Goal: Task Accomplishment & Management: Manage account settings

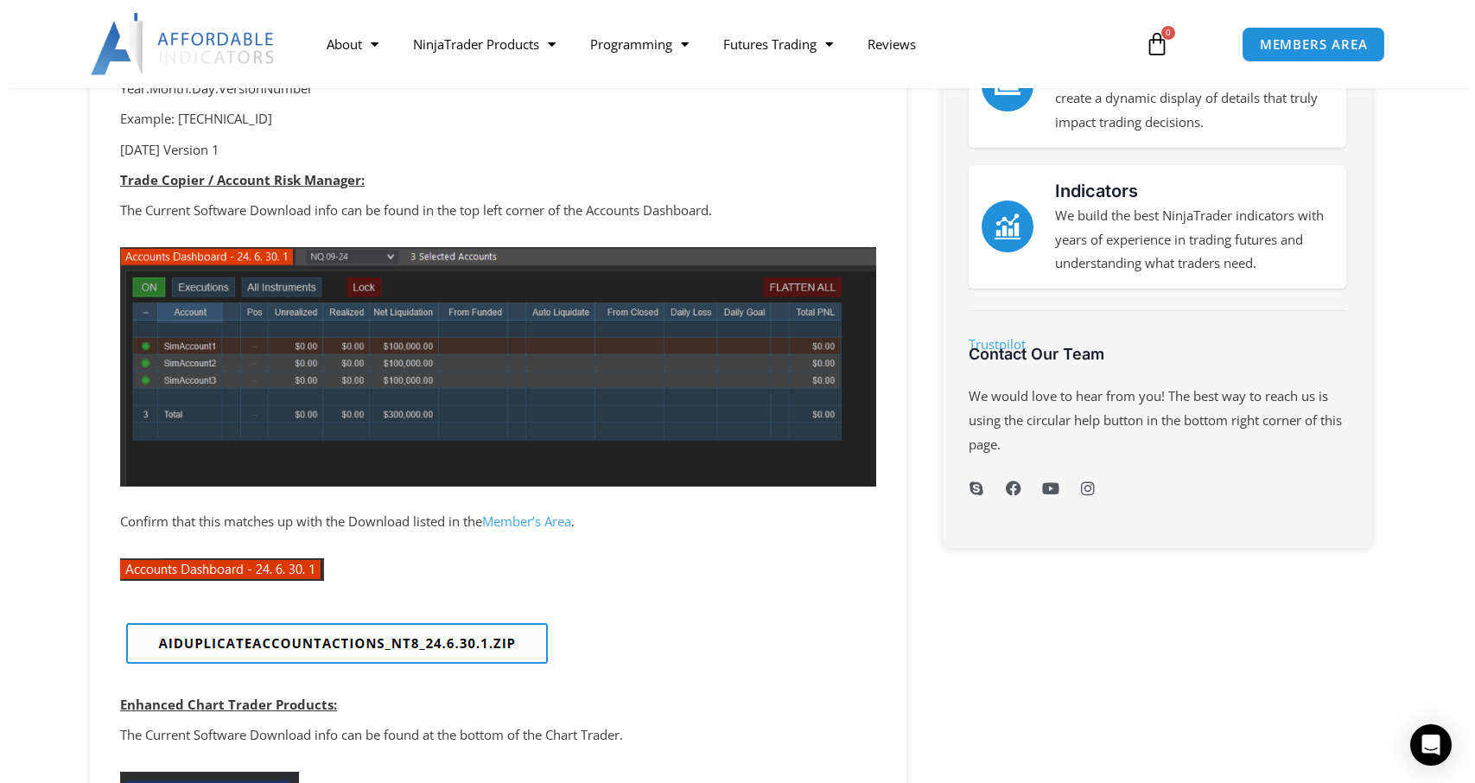
scroll to position [346, 0]
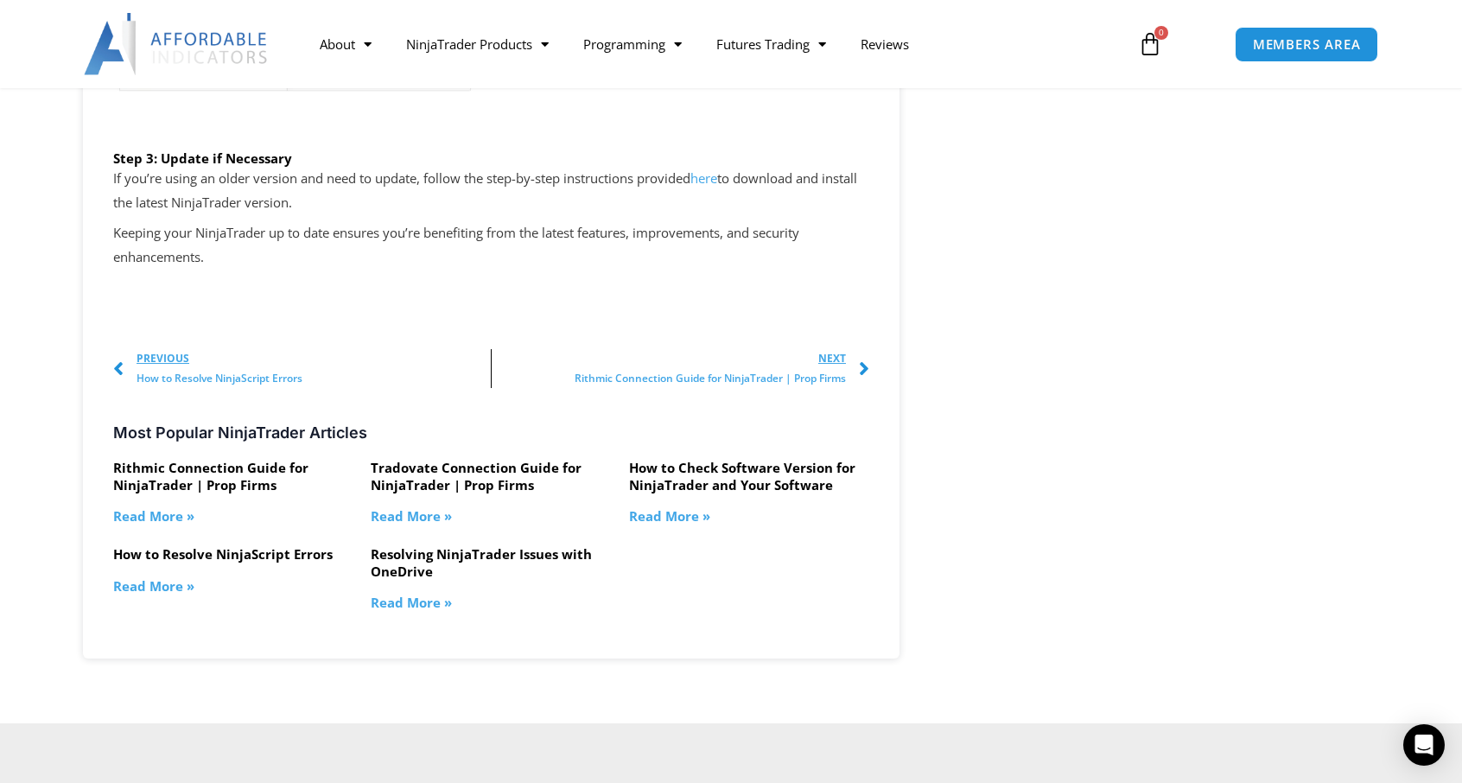
scroll to position [2852, 0]
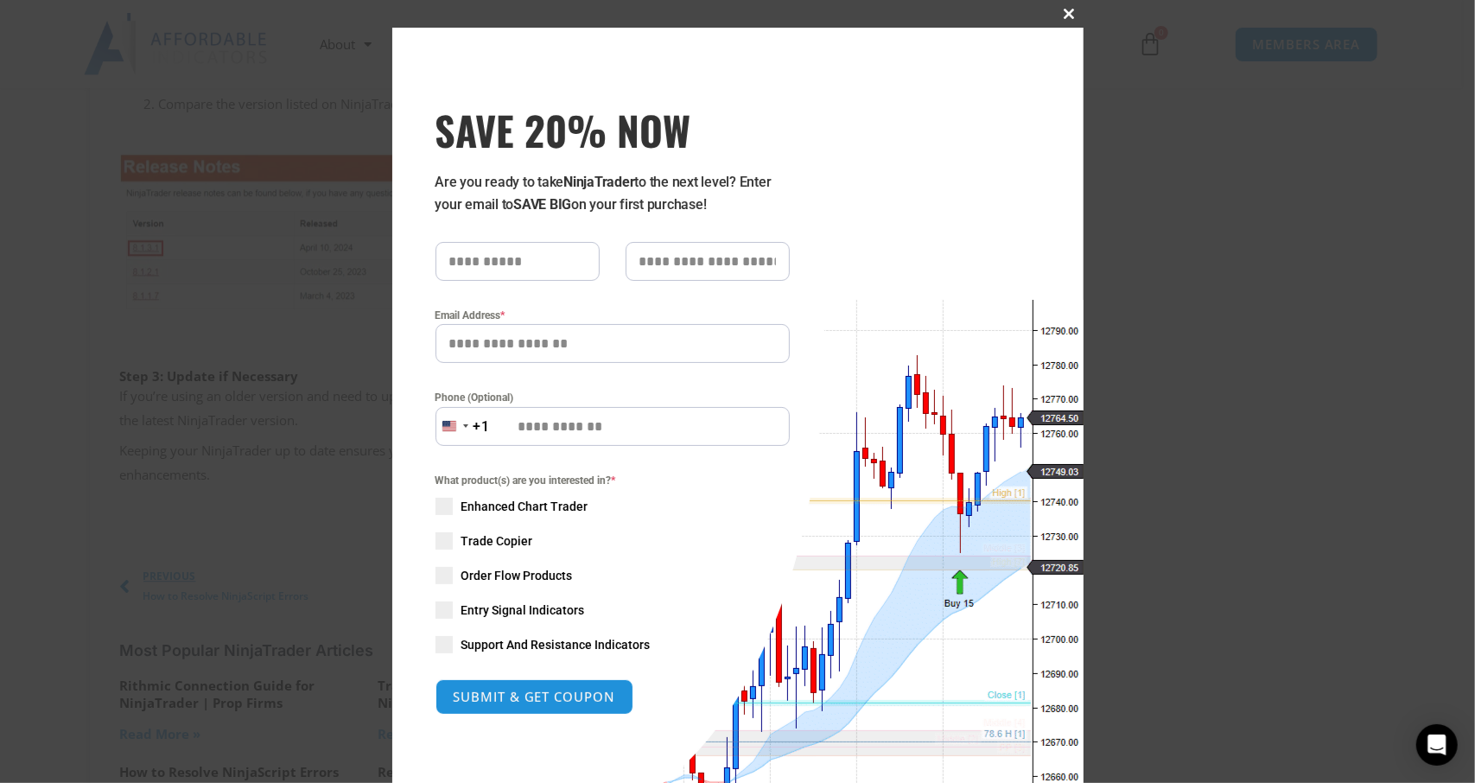
click at [1056, 10] on span "SAVE 20% NOW popup" at bounding box center [1070, 14] width 28 height 10
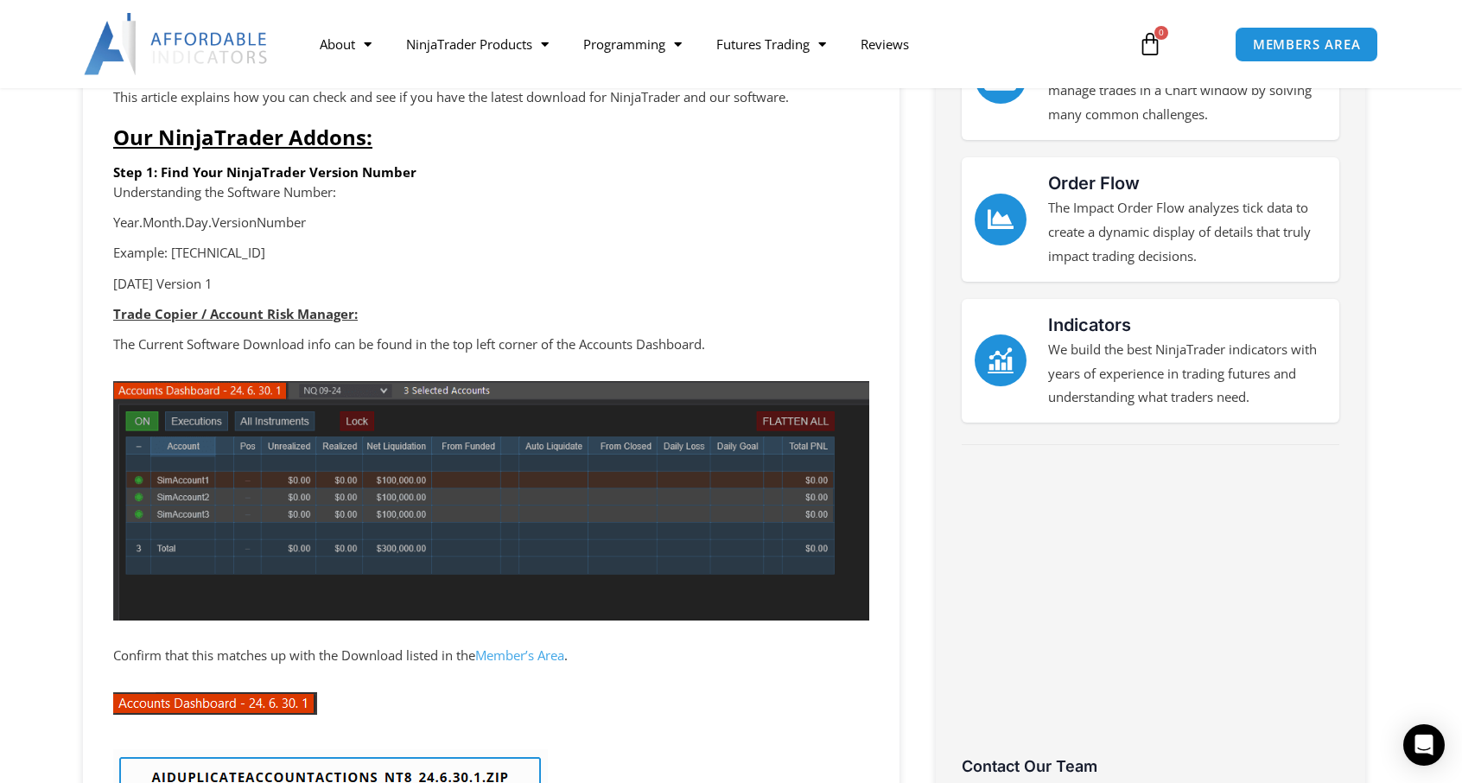
scroll to position [86, 0]
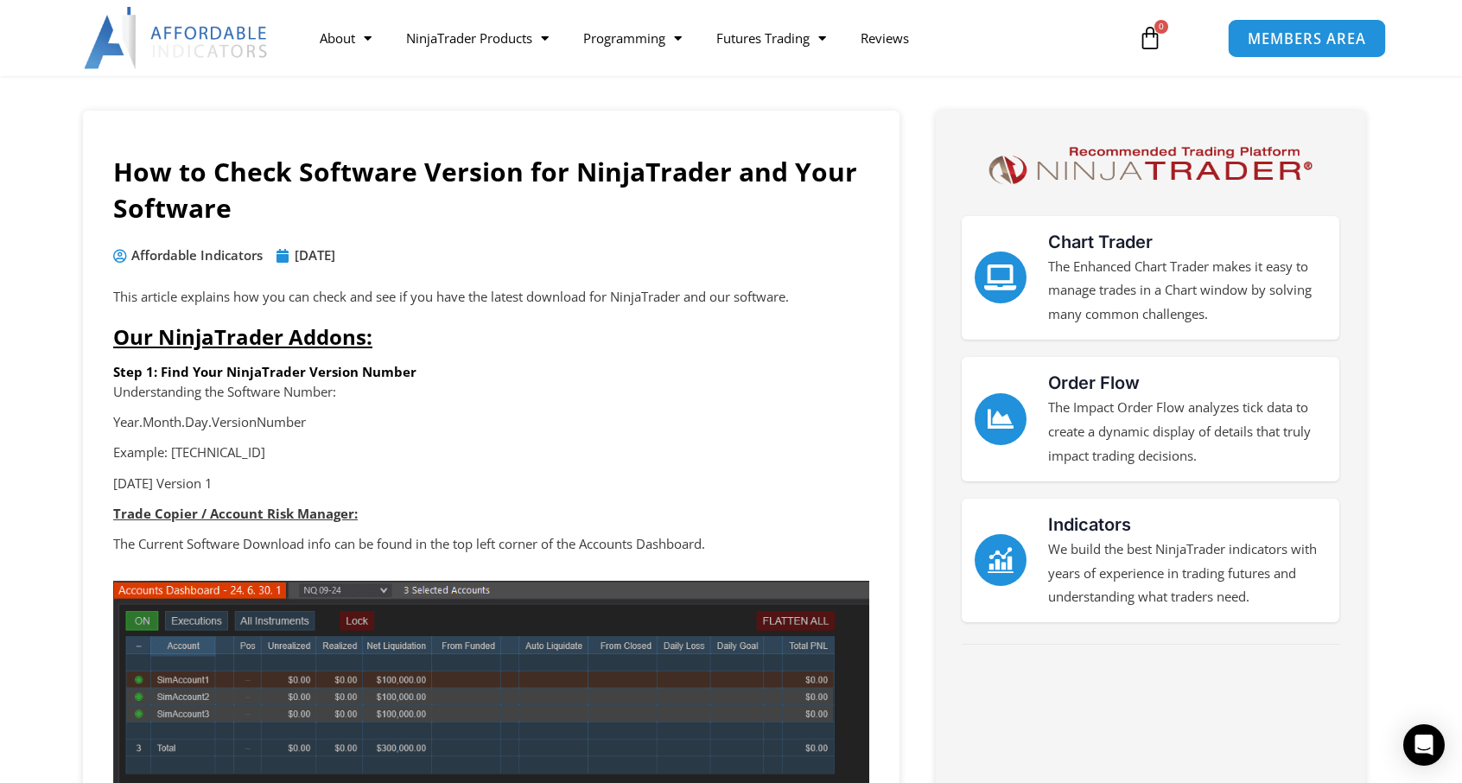
click at [1302, 35] on span "MEMBERS AREA" at bounding box center [1306, 38] width 118 height 15
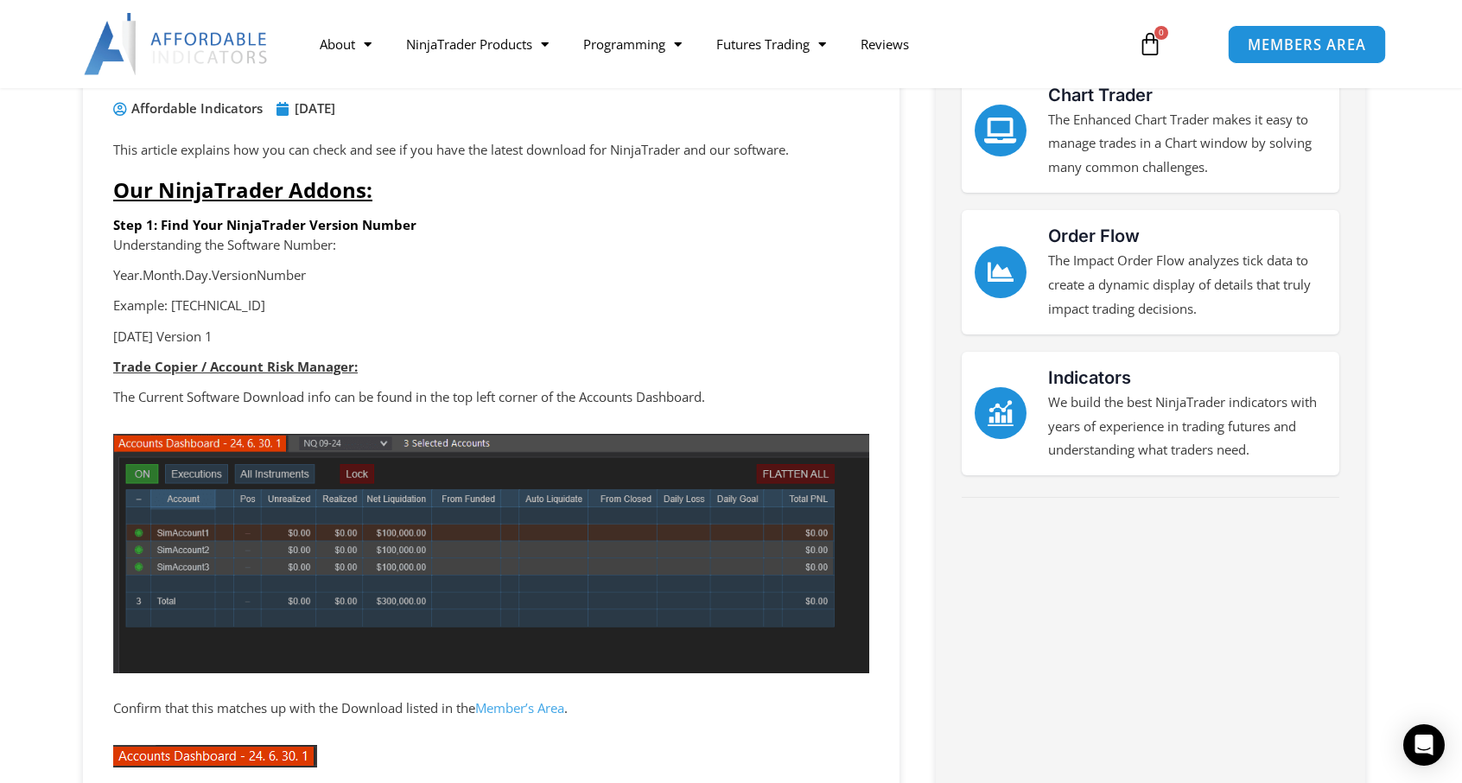
scroll to position [415, 0]
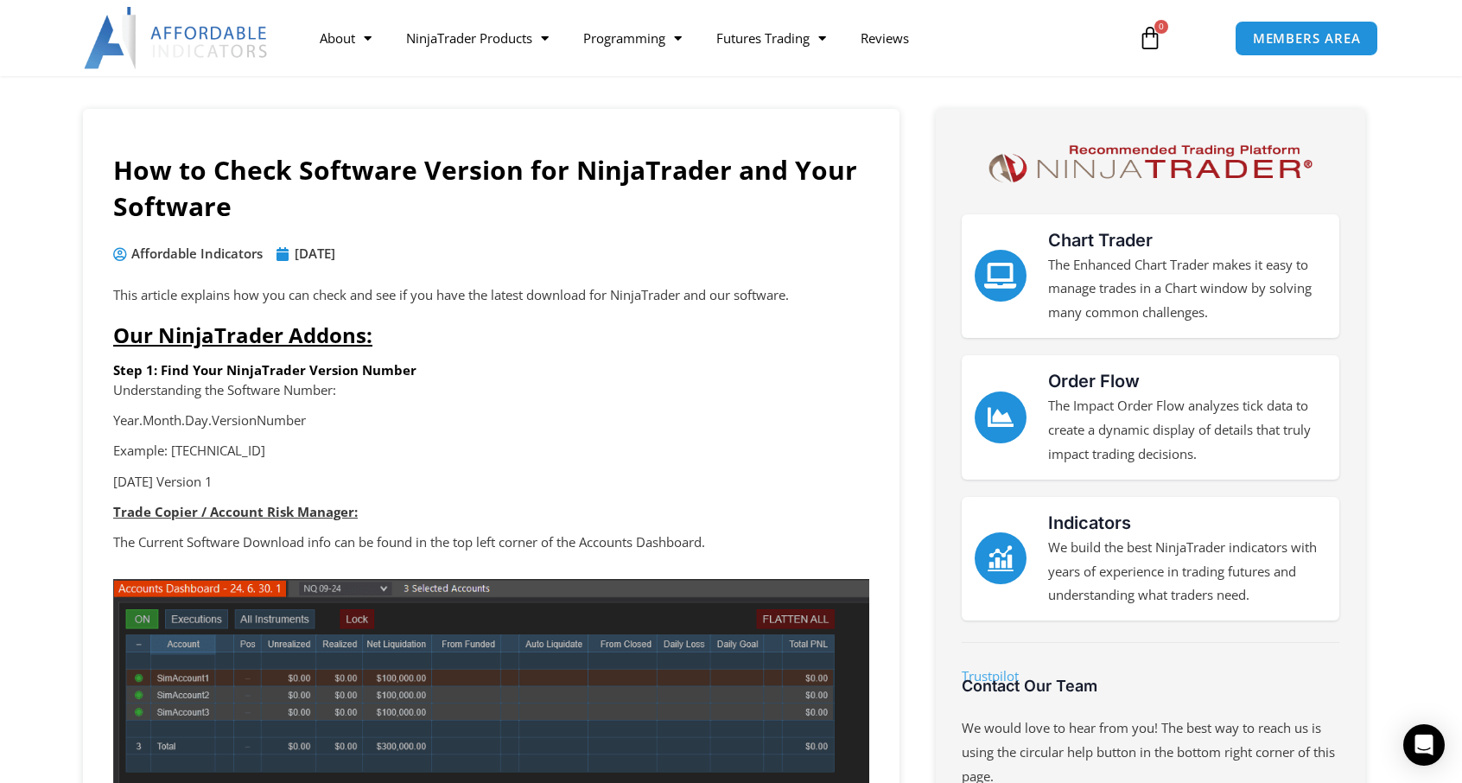
scroll to position [86, 0]
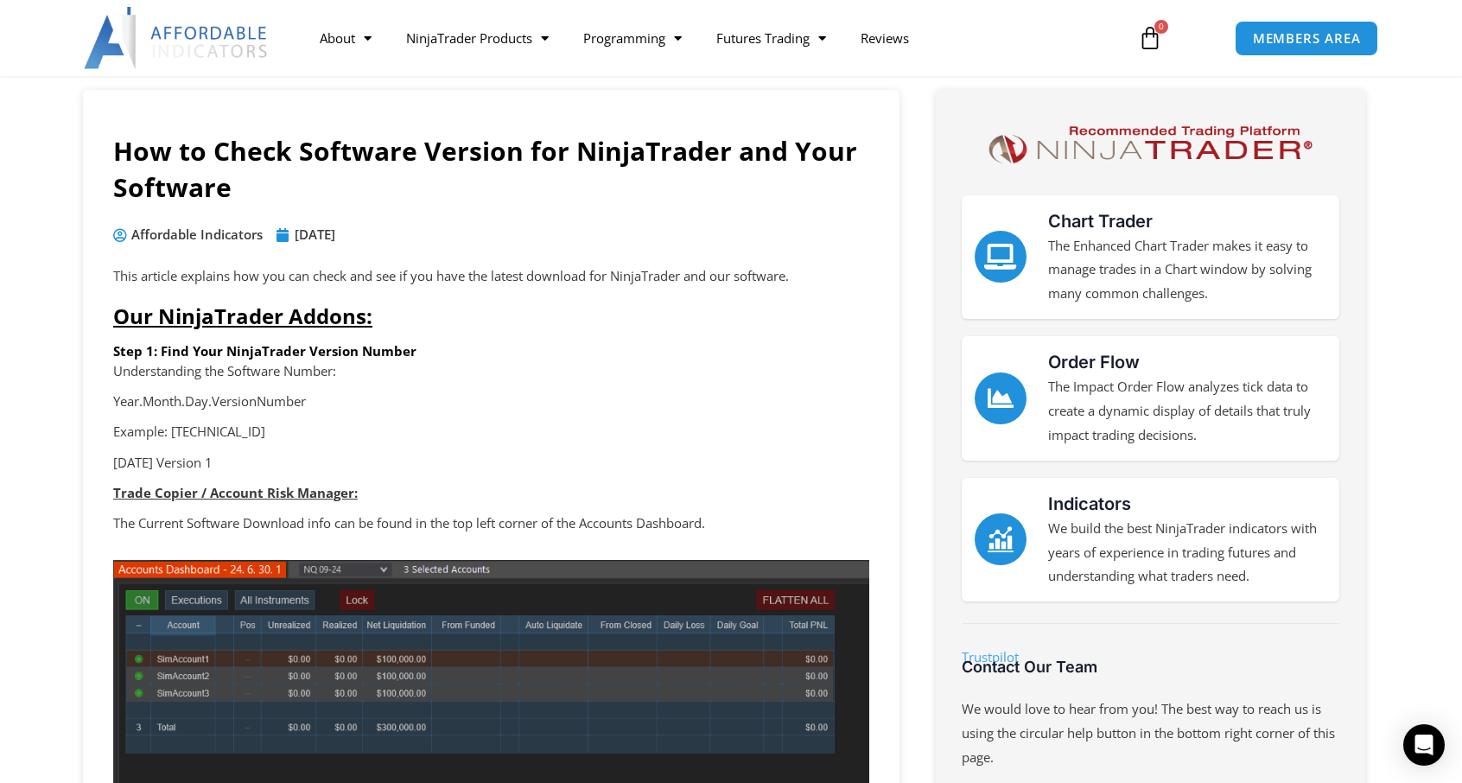
scroll to position [86, 0]
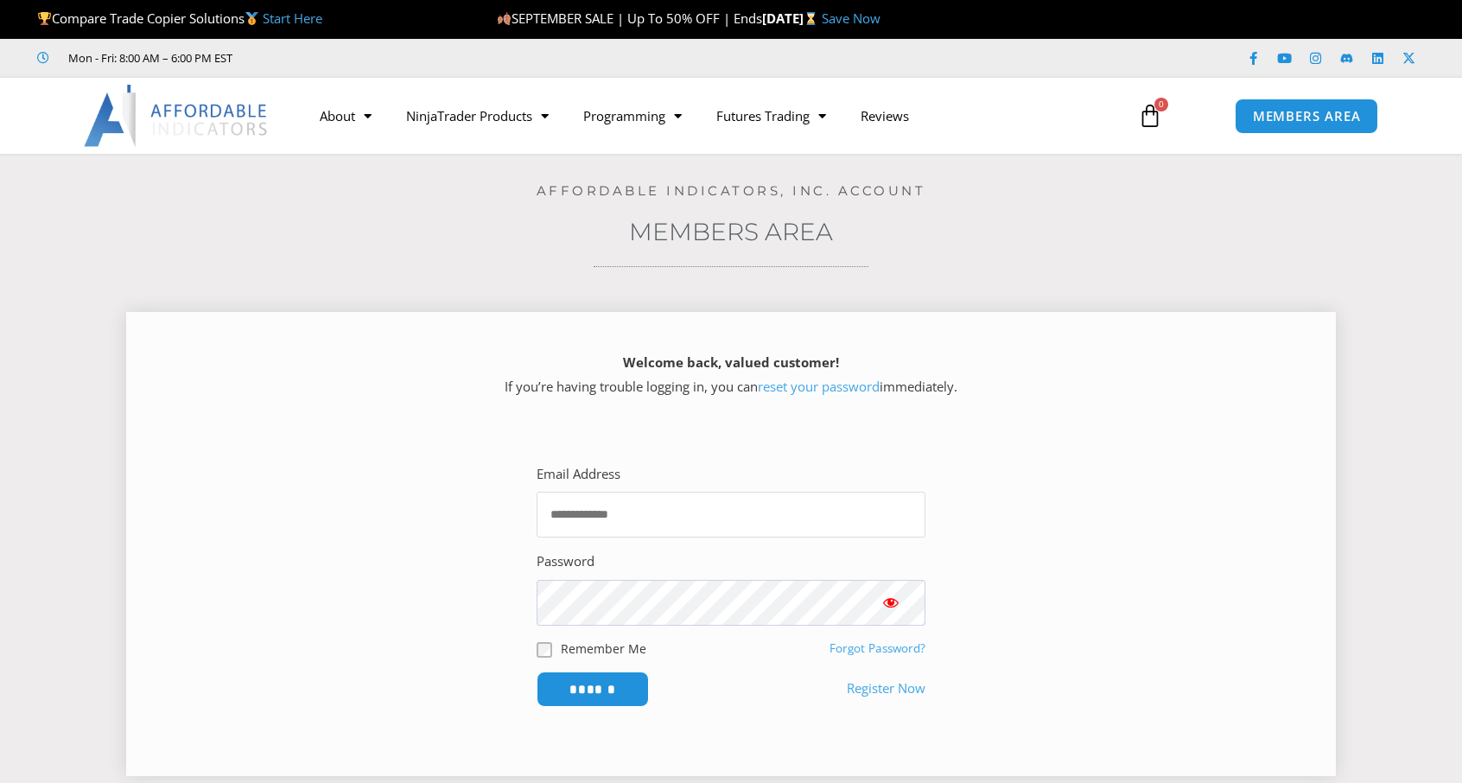
click at [726, 500] on input "Email Address" at bounding box center [731, 515] width 389 height 46
type input "**********"
click at [537, 671] on input "******" at bounding box center [593, 688] width 112 height 35
click at [791, 383] on link "reset your password" at bounding box center [819, 386] width 122 height 17
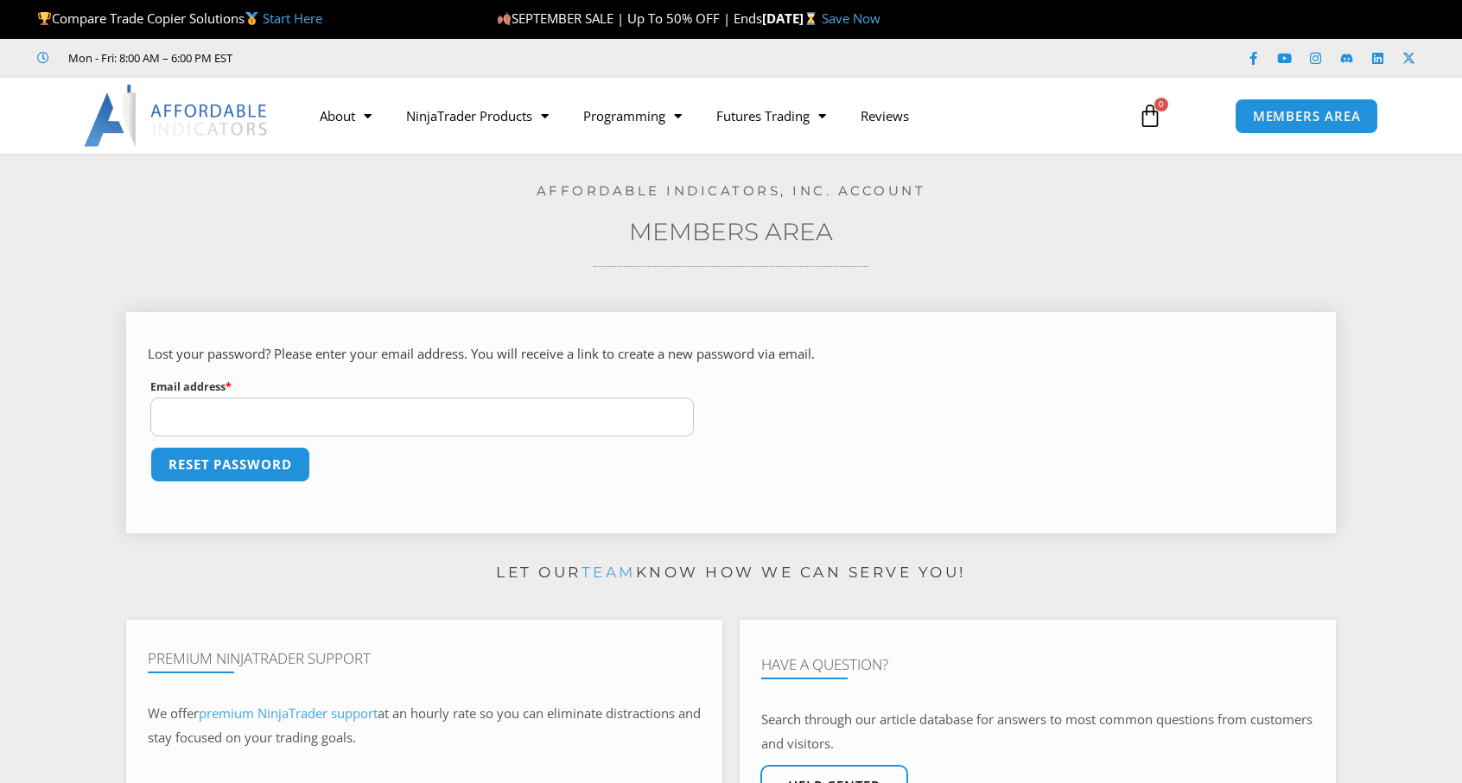
click at [444, 418] on input "Email address * Required" at bounding box center [422, 417] width 544 height 39
type input "**********"
type button "Reset password"
click at [150, 447] on button "Reset password" at bounding box center [230, 464] width 160 height 35
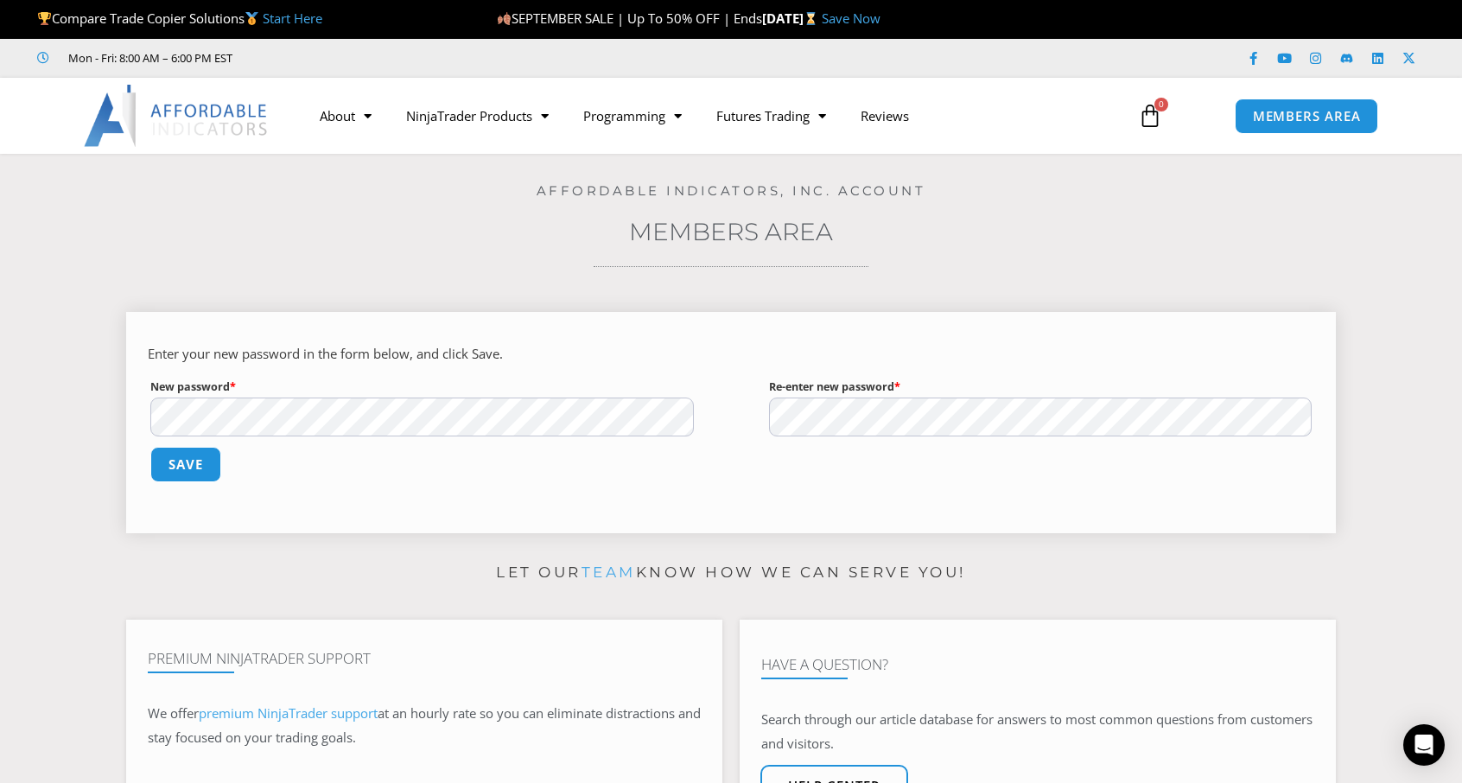
click at [150, 447] on button "Save" at bounding box center [185, 464] width 71 height 35
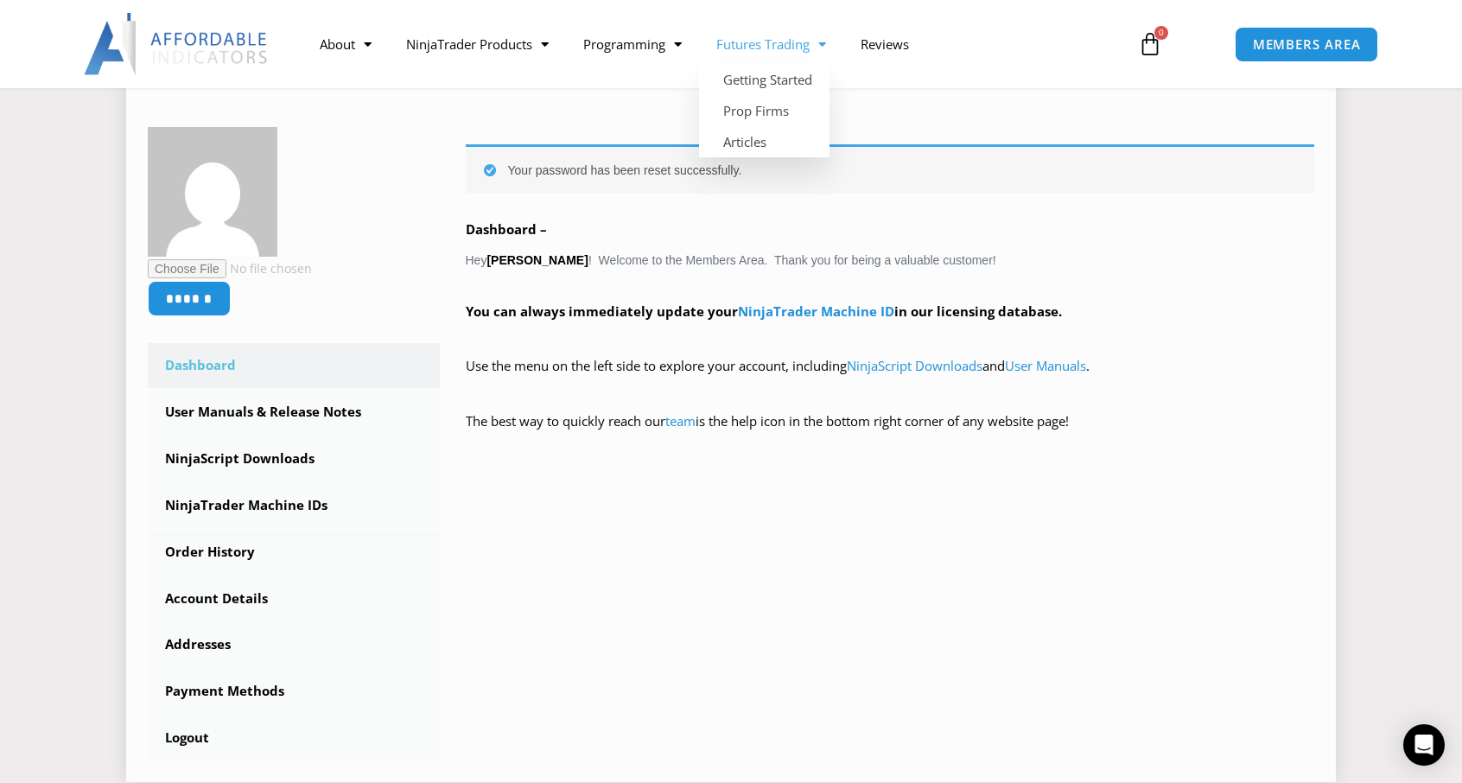
scroll to position [346, 0]
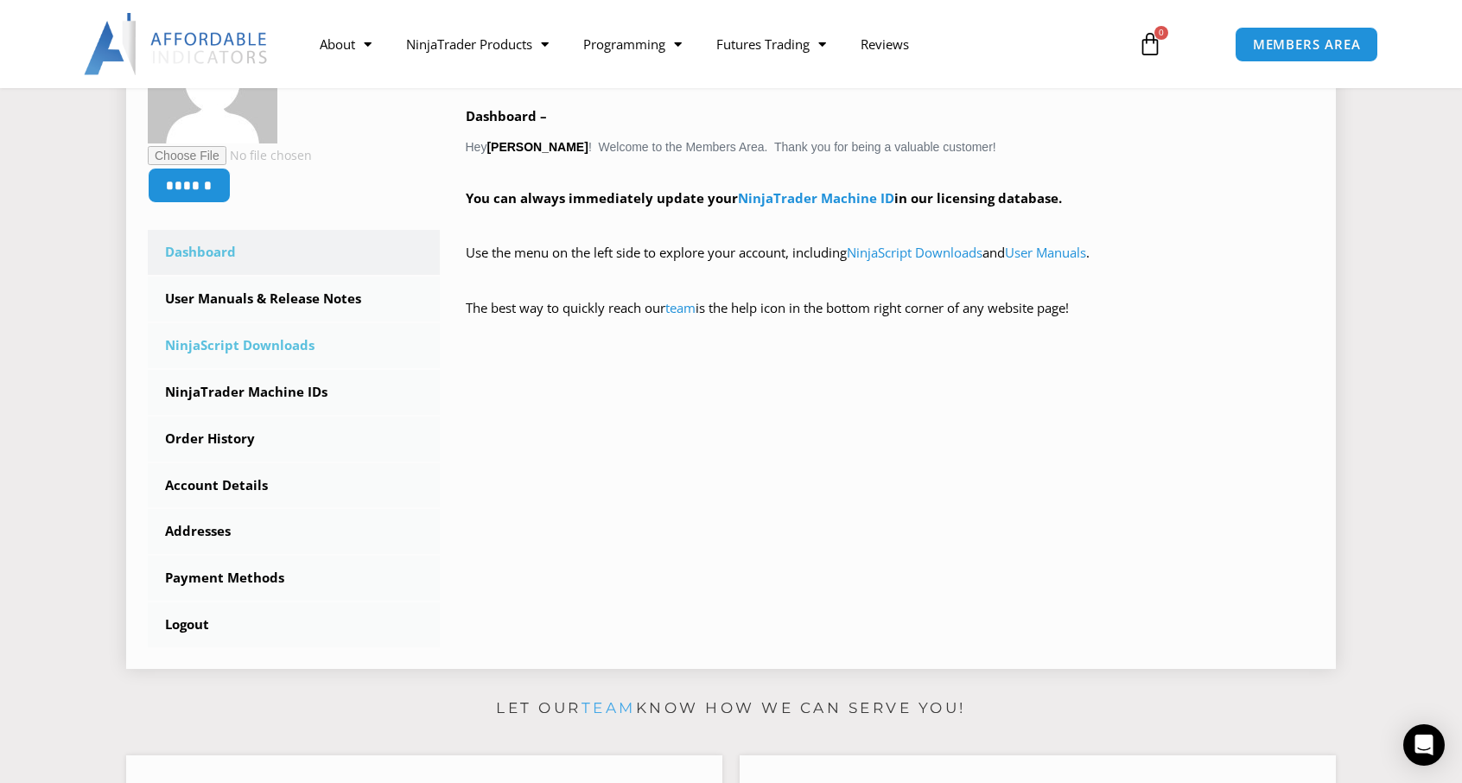
click at [277, 336] on link "NinjaScript Downloads" at bounding box center [294, 345] width 292 height 45
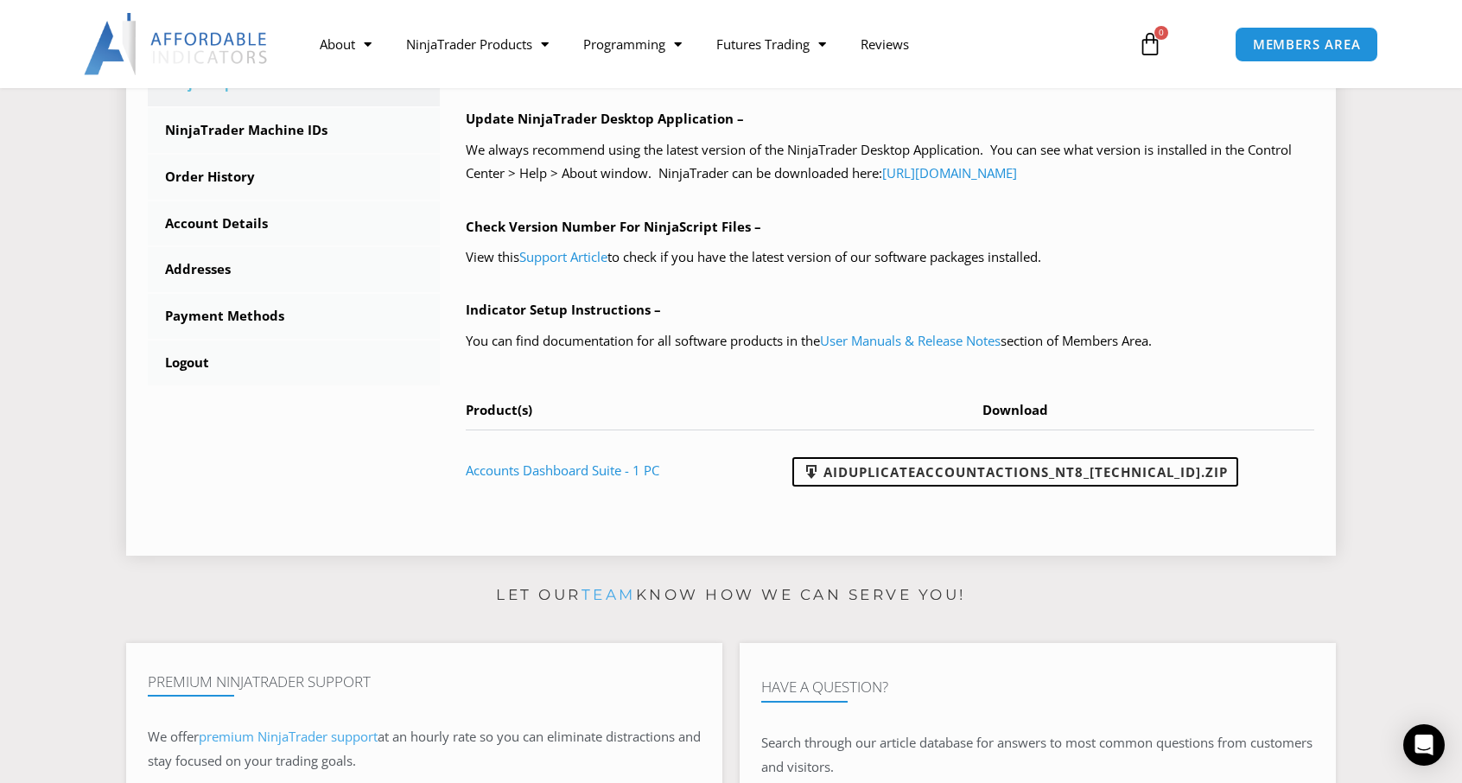
scroll to position [691, 0]
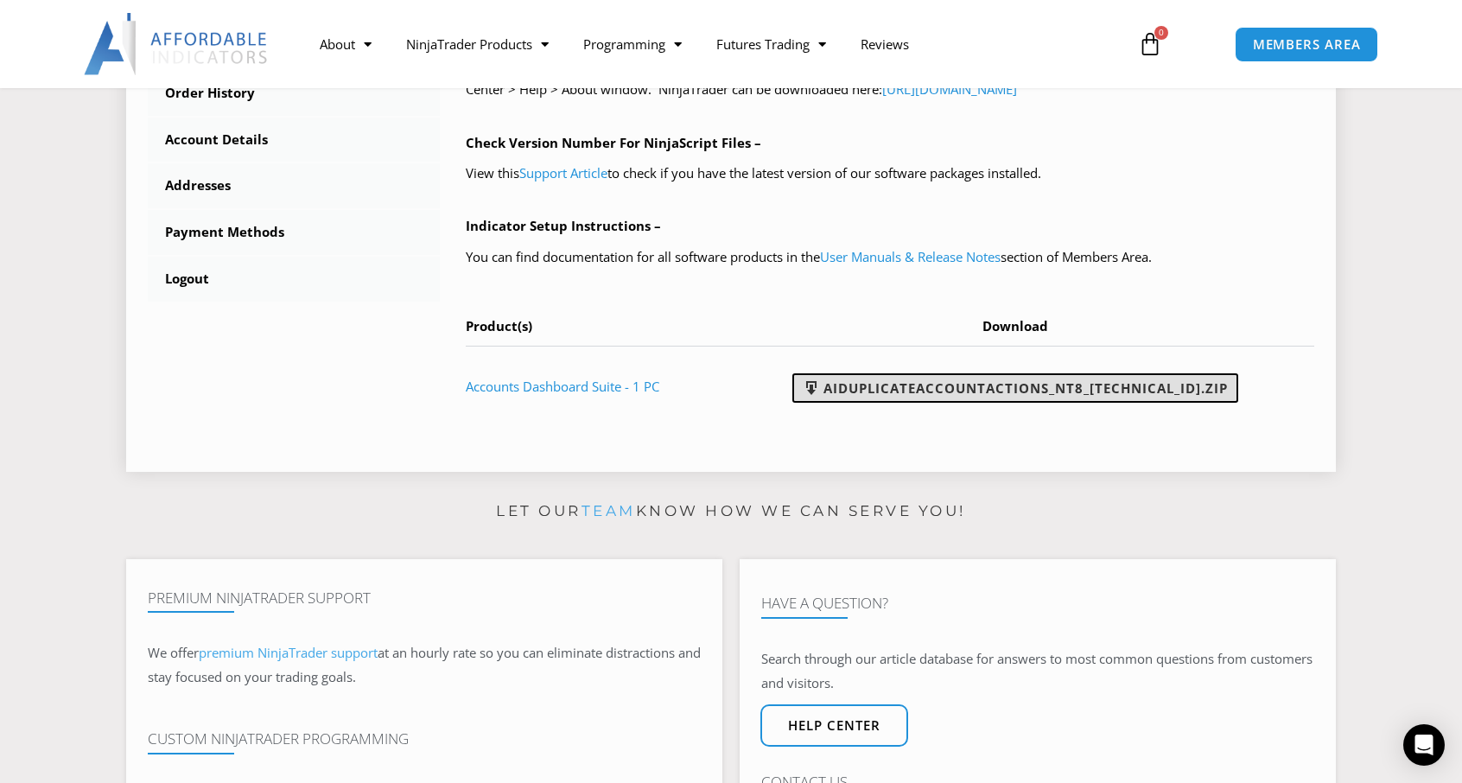
click at [861, 388] on link "AIDuplicateAccountActions_NT8_[TECHNICAL_ID].zip" at bounding box center [1015, 387] width 446 height 29
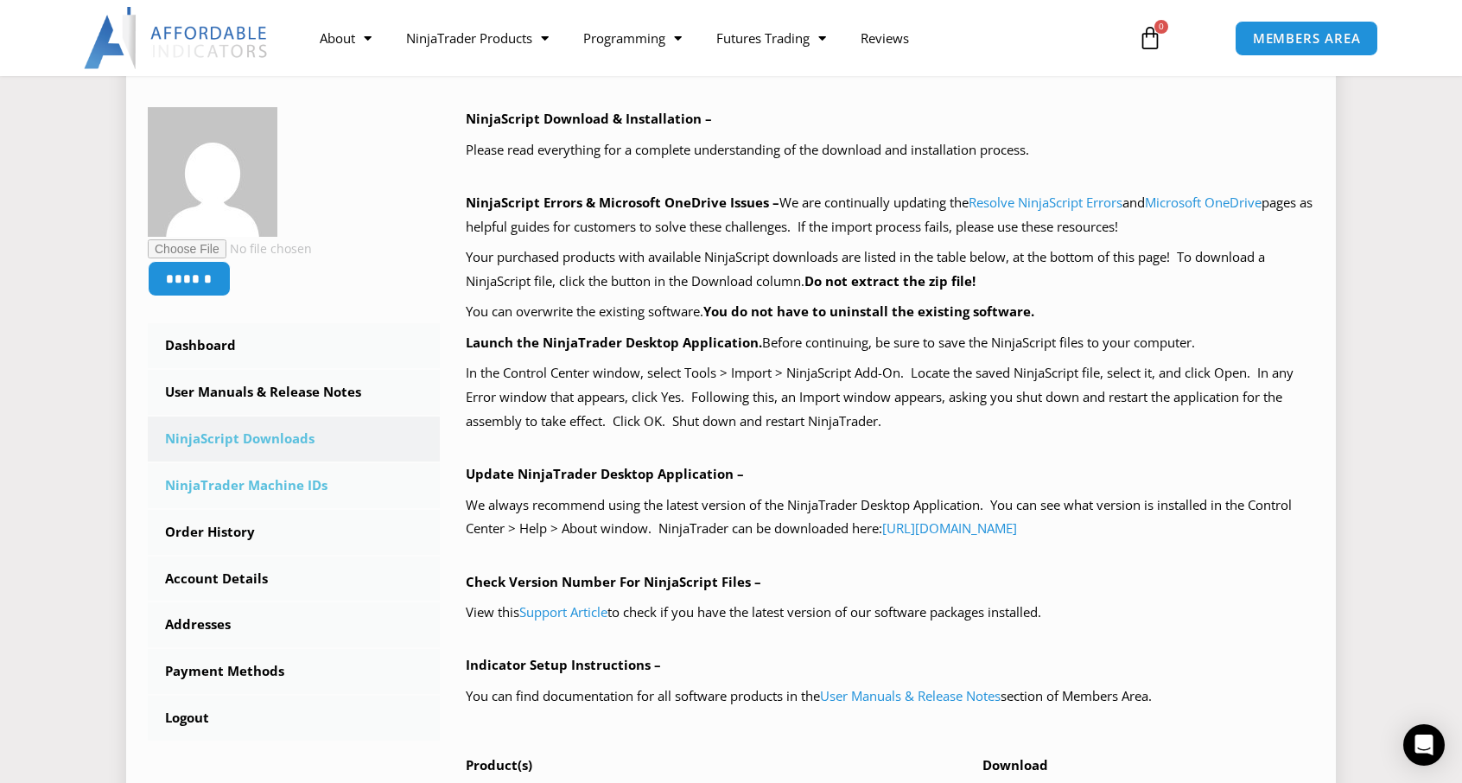
scroll to position [346, 0]
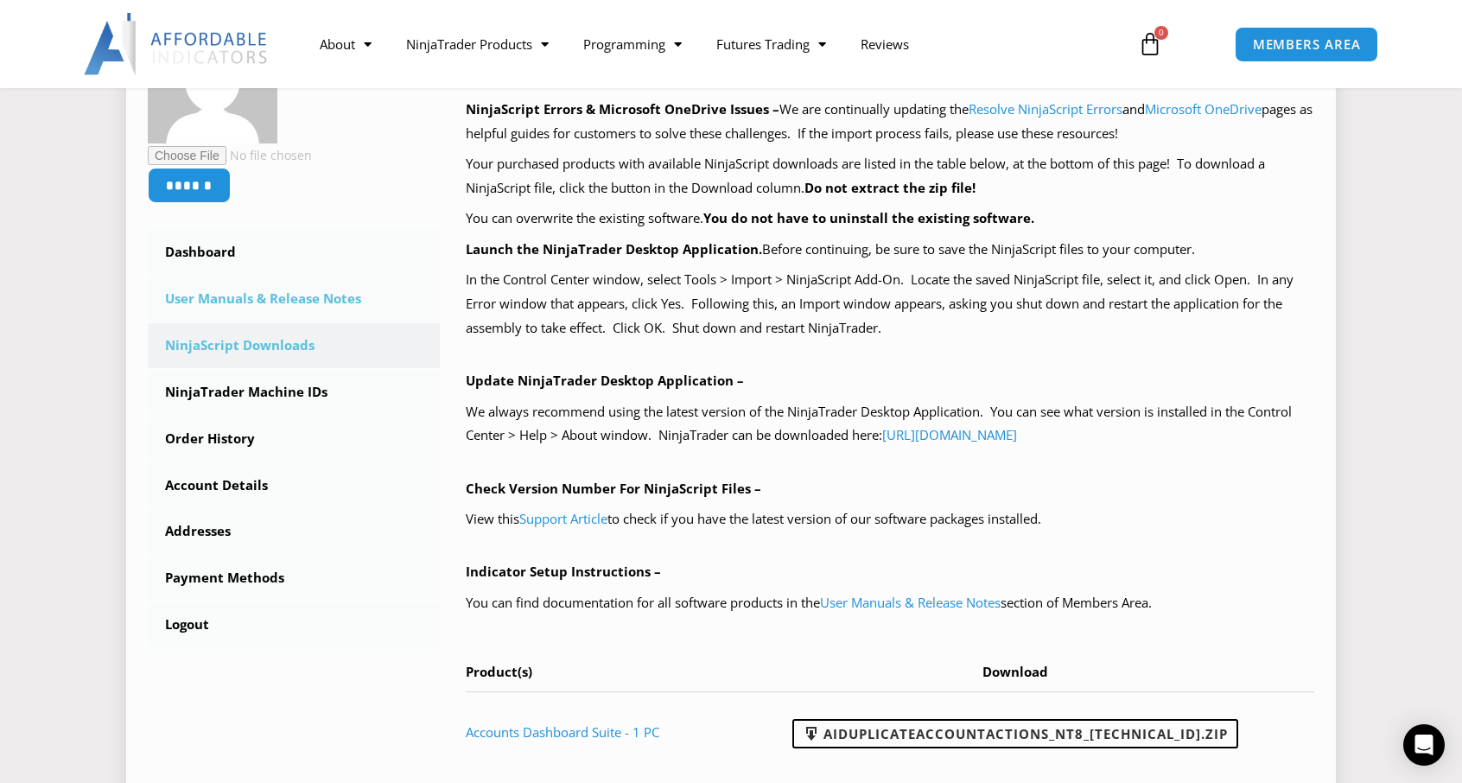
click at [264, 302] on link "User Manuals & Release Notes" at bounding box center [294, 299] width 292 height 45
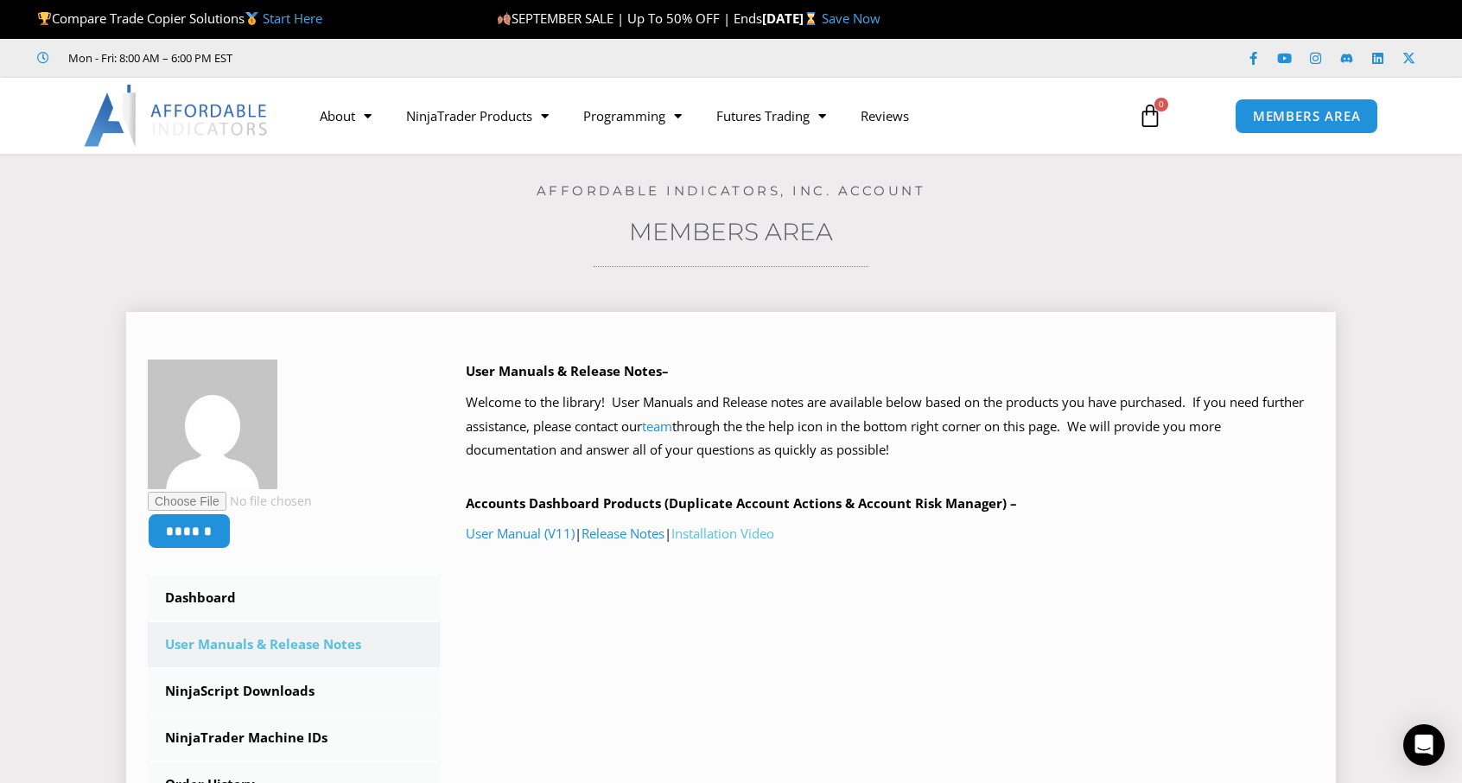
click at [710, 530] on link "Installation Video" at bounding box center [722, 533] width 103 height 17
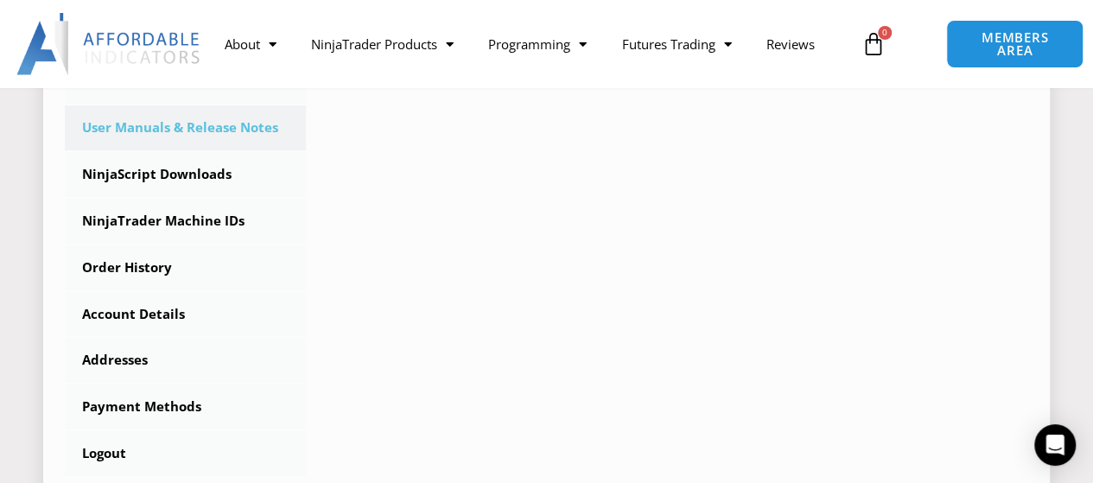
scroll to position [519, 0]
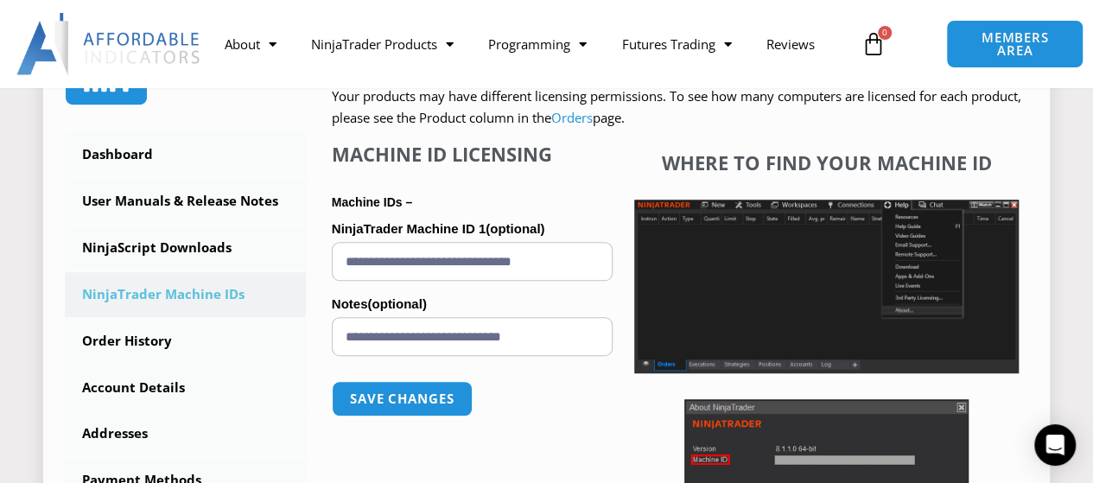
scroll to position [519, 0]
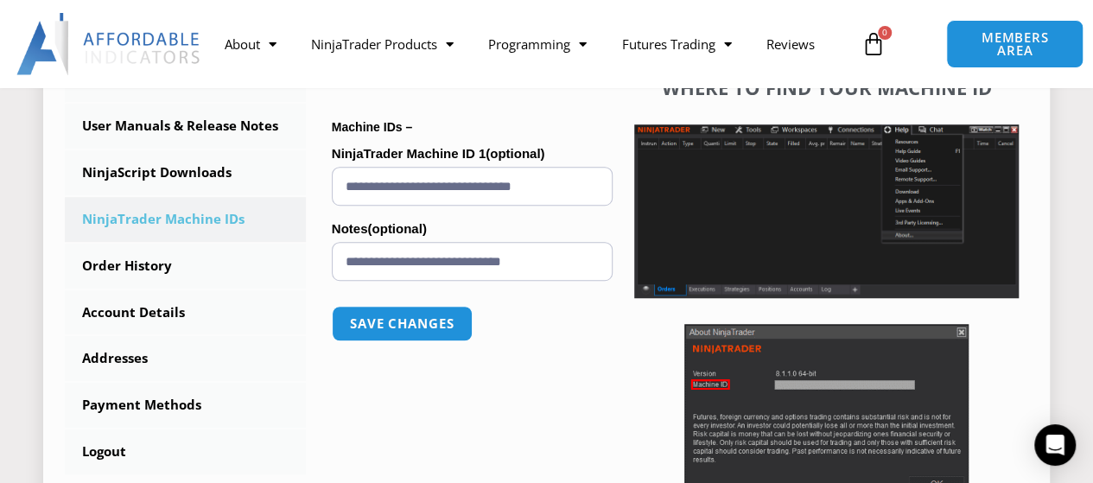
click at [448, 184] on input "**********" at bounding box center [472, 186] width 281 height 39
click at [459, 182] on input "**********" at bounding box center [472, 186] width 281 height 39
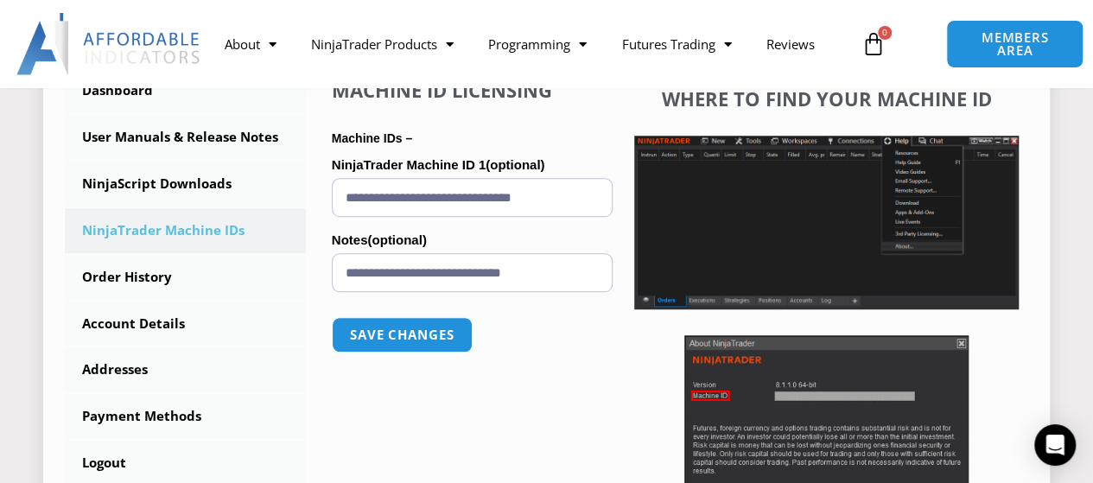
scroll to position [346, 0]
